Goal: Information Seeking & Learning: Learn about a topic

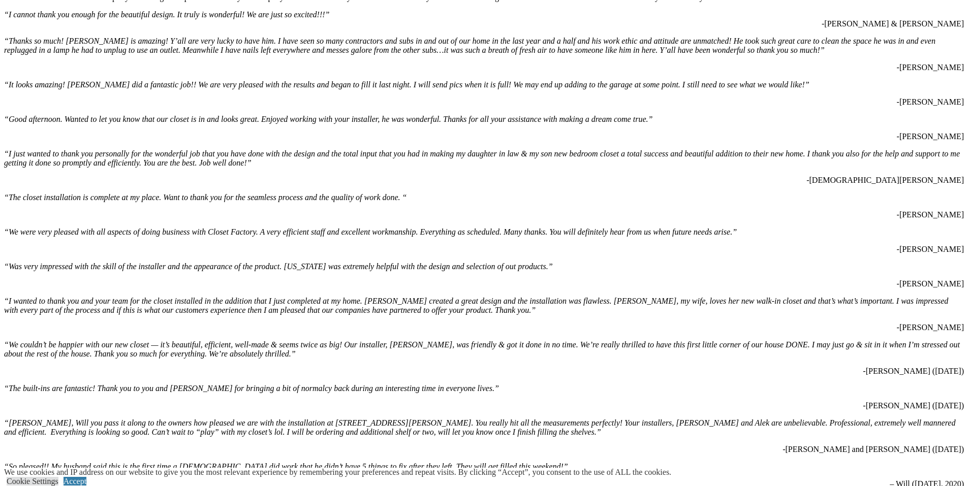
scroll to position [4876, 0]
